Goal: Information Seeking & Learning: Learn about a topic

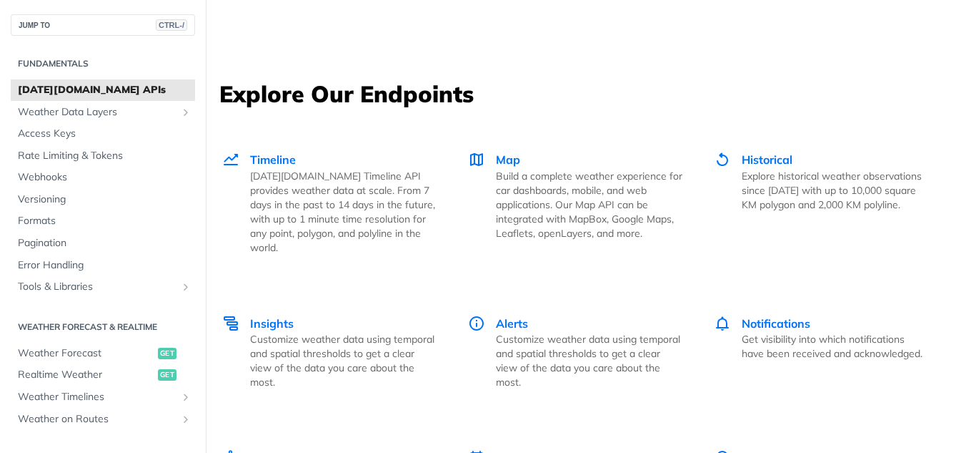
scroll to position [1913, 0]
click at [505, 159] on span "Map" at bounding box center [508, 160] width 24 height 14
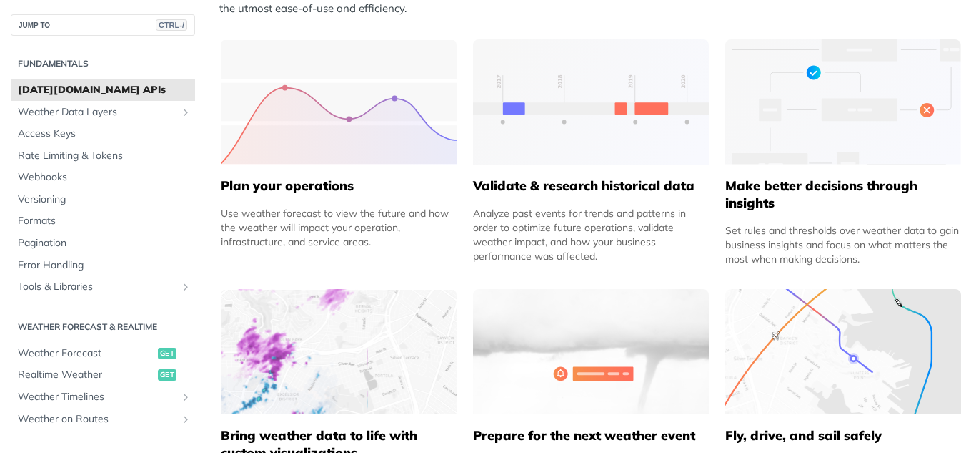
scroll to position [668, 0]
click at [69, 352] on span "Weather Forecast" at bounding box center [86, 353] width 137 height 14
